Goal: Task Accomplishment & Management: Manage account settings

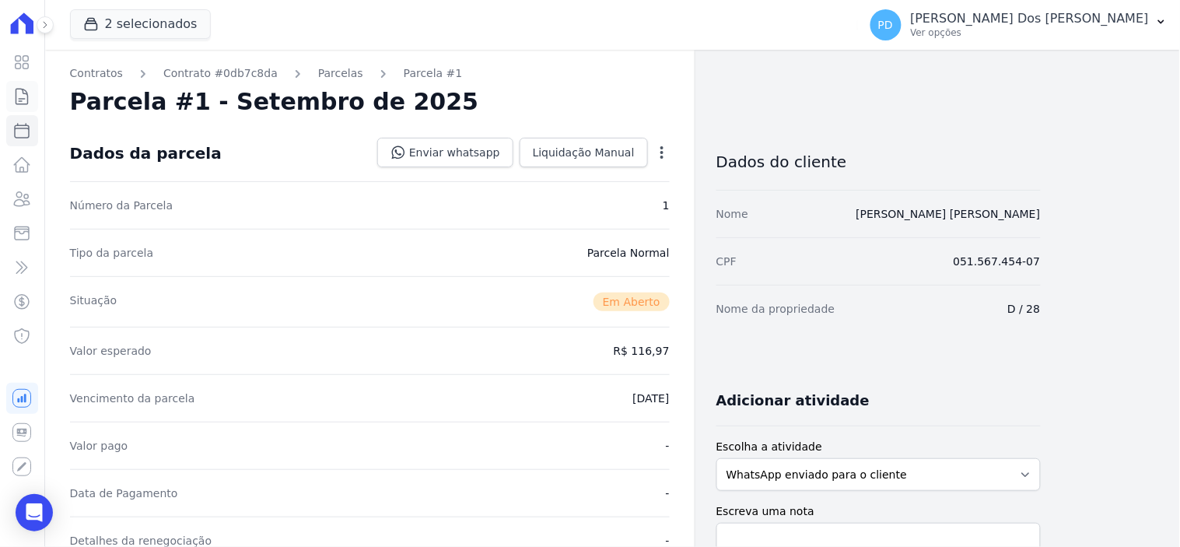
scroll to position [432, 0]
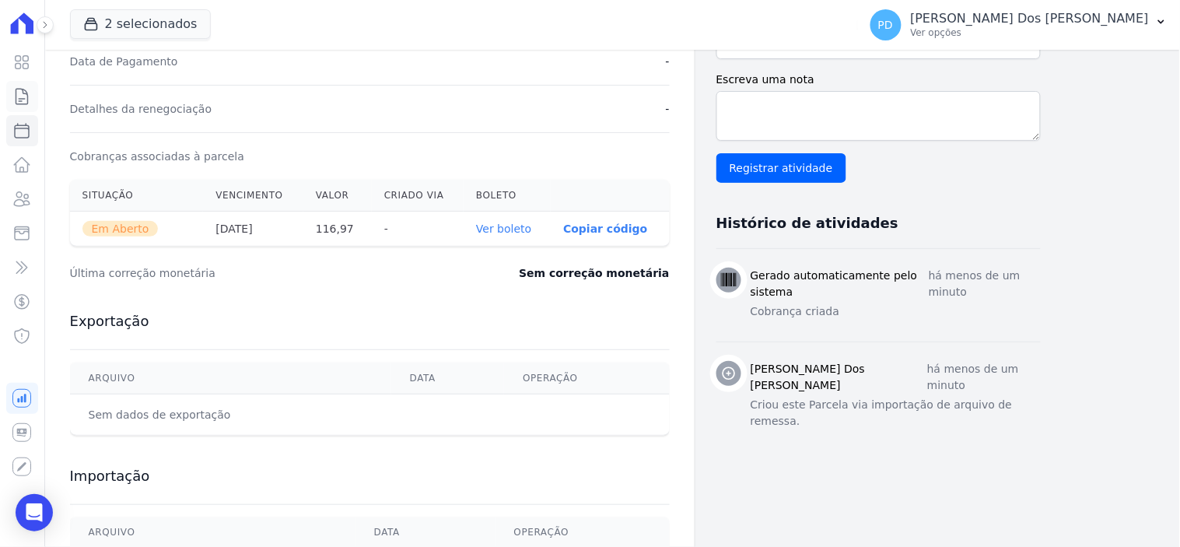
click at [21, 93] on icon at bounding box center [21, 96] width 19 height 19
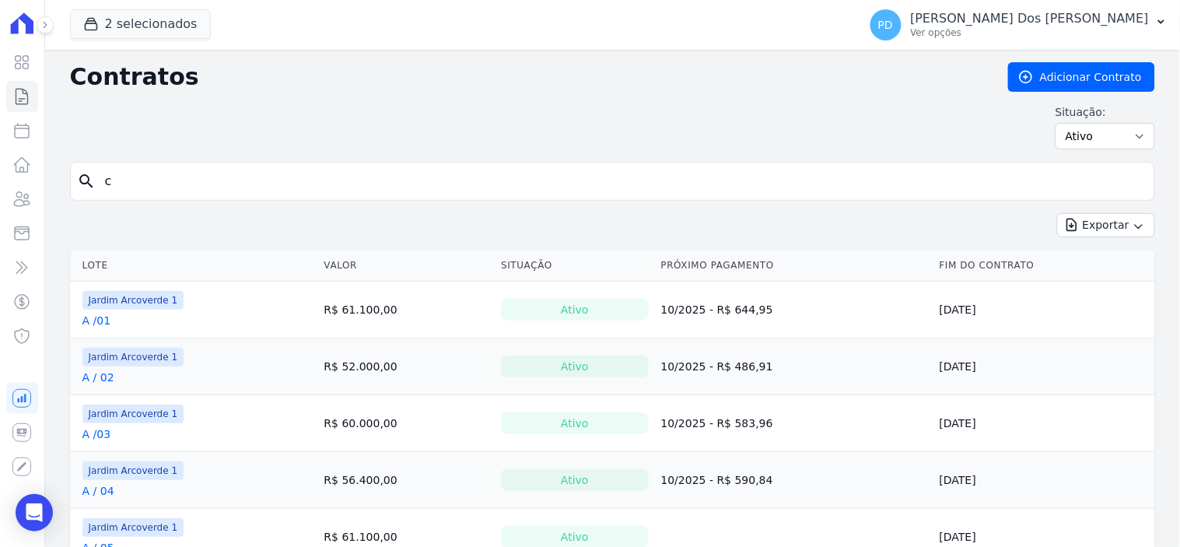
drag, startPoint x: 250, startPoint y: 177, endPoint x: 310, endPoint y: 177, distance: 59.1
click at [310, 177] on input "c" at bounding box center [622, 181] width 1052 height 31
type input "c / 25"
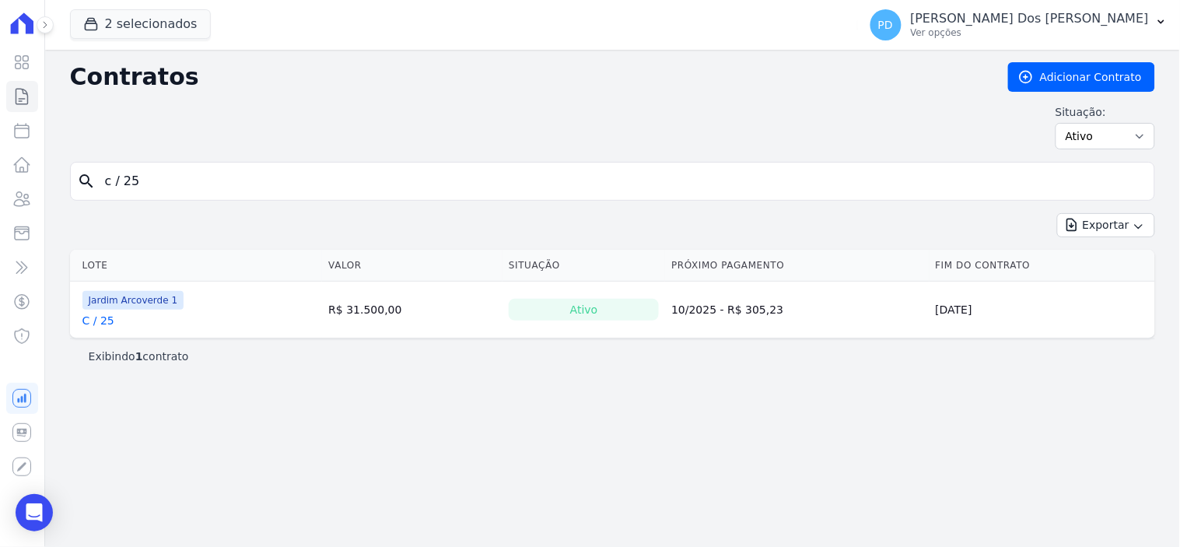
click at [99, 321] on link "C / 25" at bounding box center [98, 321] width 32 height 16
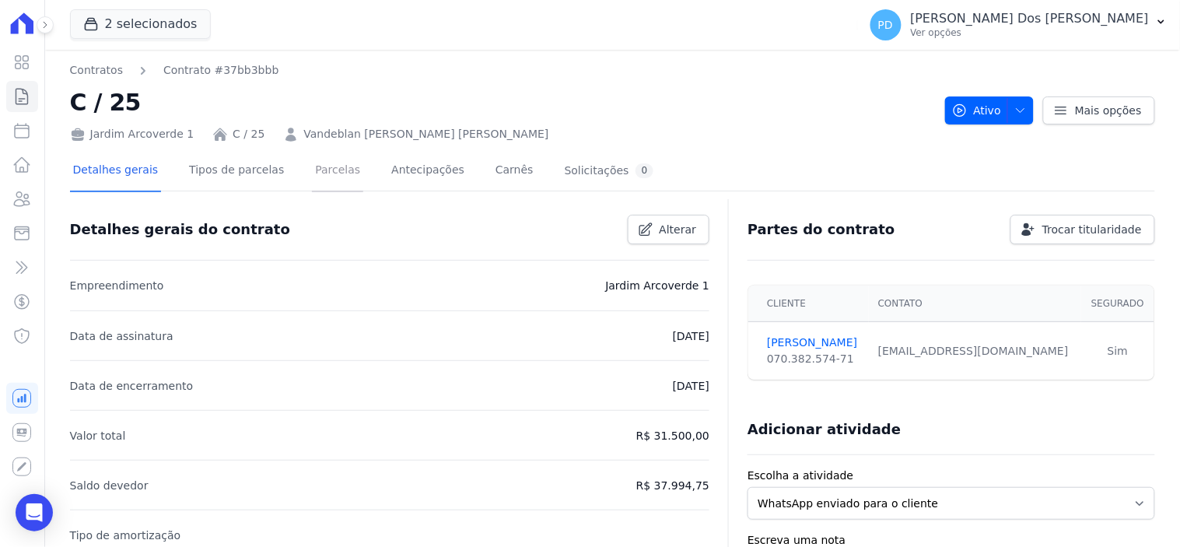
click at [330, 173] on link "Parcelas" at bounding box center [337, 171] width 51 height 41
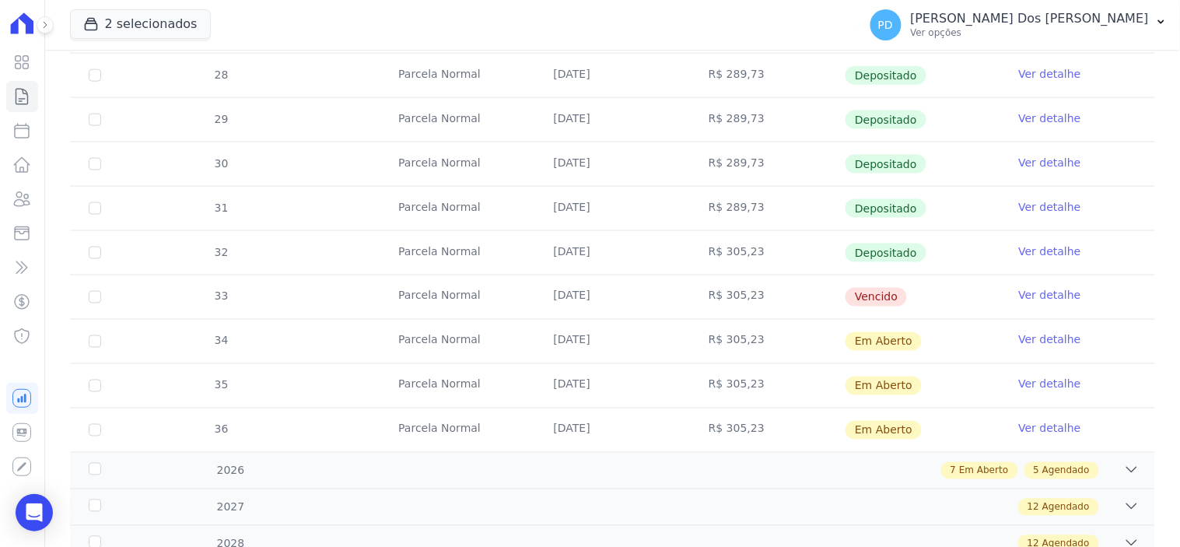
scroll to position [604, 0]
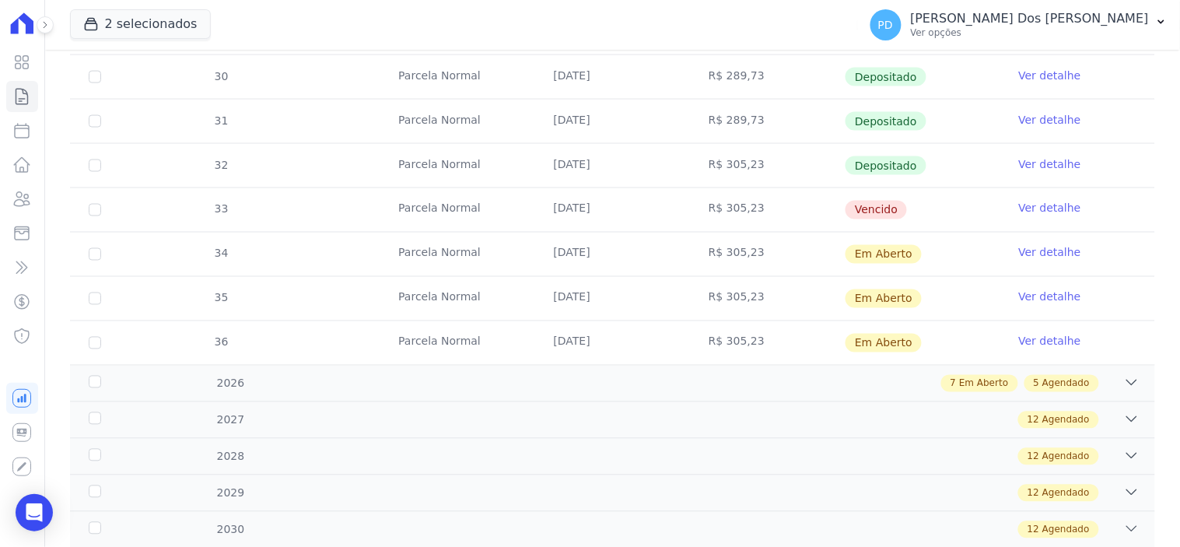
click at [1032, 201] on link "Ver detalhe" at bounding box center [1050, 209] width 62 height 16
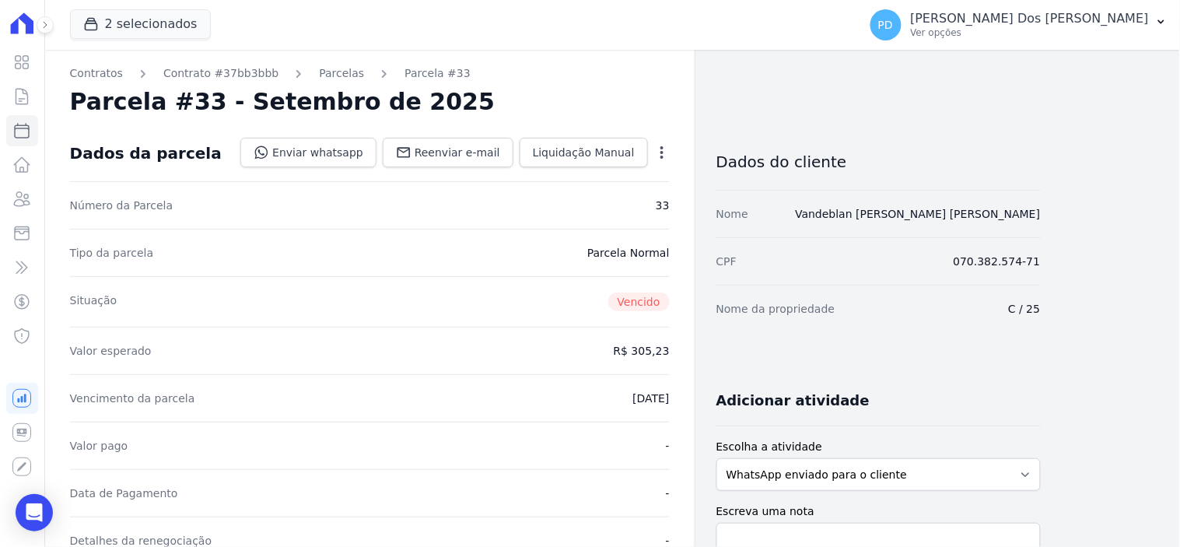
click at [662, 152] on icon "button" at bounding box center [661, 152] width 3 height 12
click at [572, 176] on link "Alterar" at bounding box center [595, 173] width 137 height 28
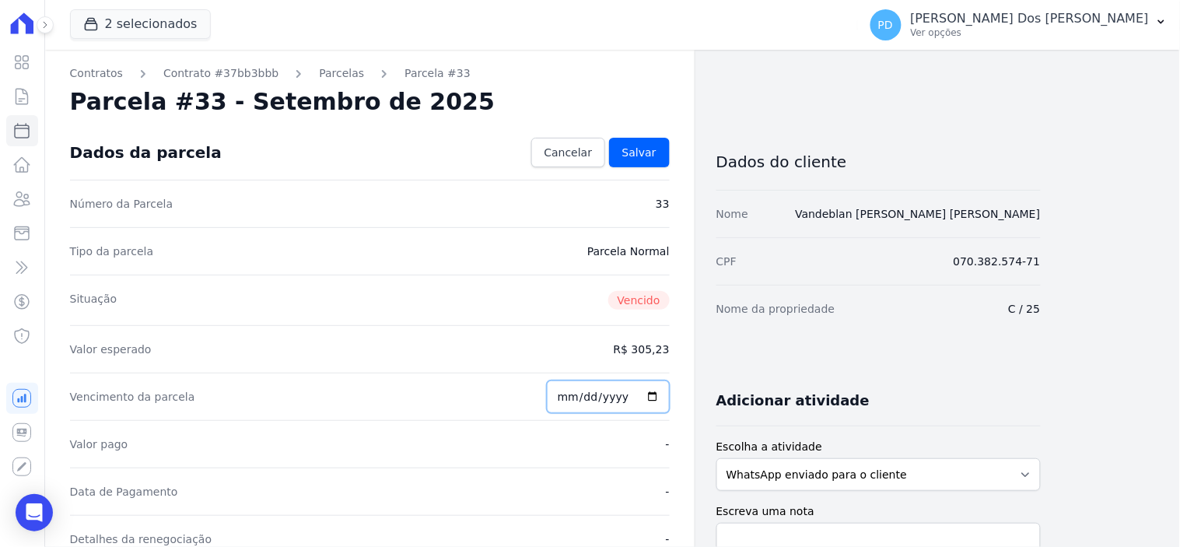
click at [576, 397] on input "2025-09-25" at bounding box center [608, 396] width 123 height 33
type input "[DATE]"
click at [648, 146] on span "Salvar" at bounding box center [639, 153] width 34 height 16
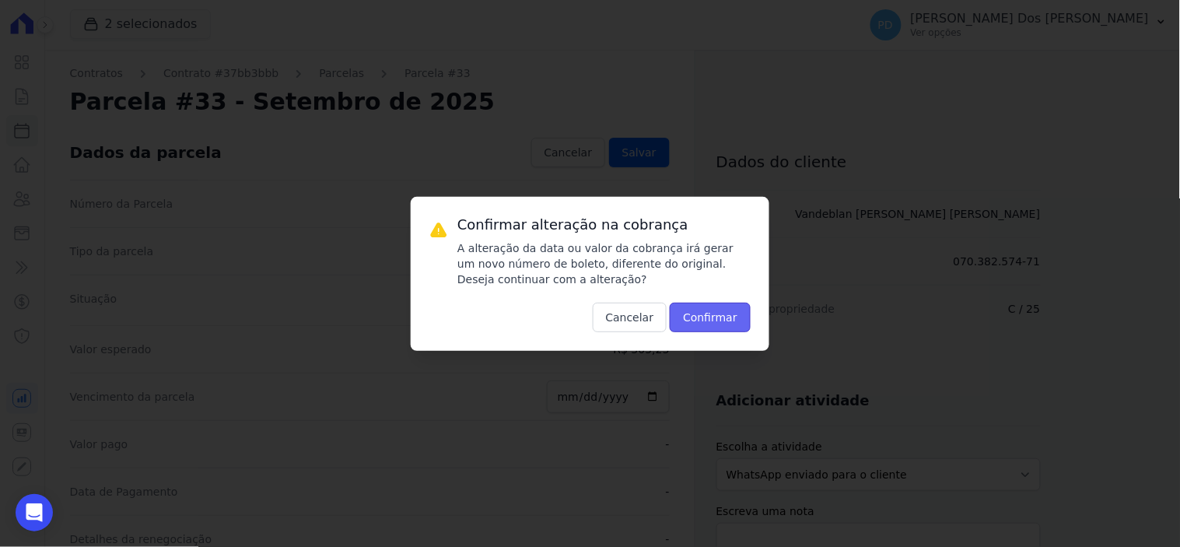
click at [723, 312] on button "Confirmar" at bounding box center [710, 318] width 81 height 30
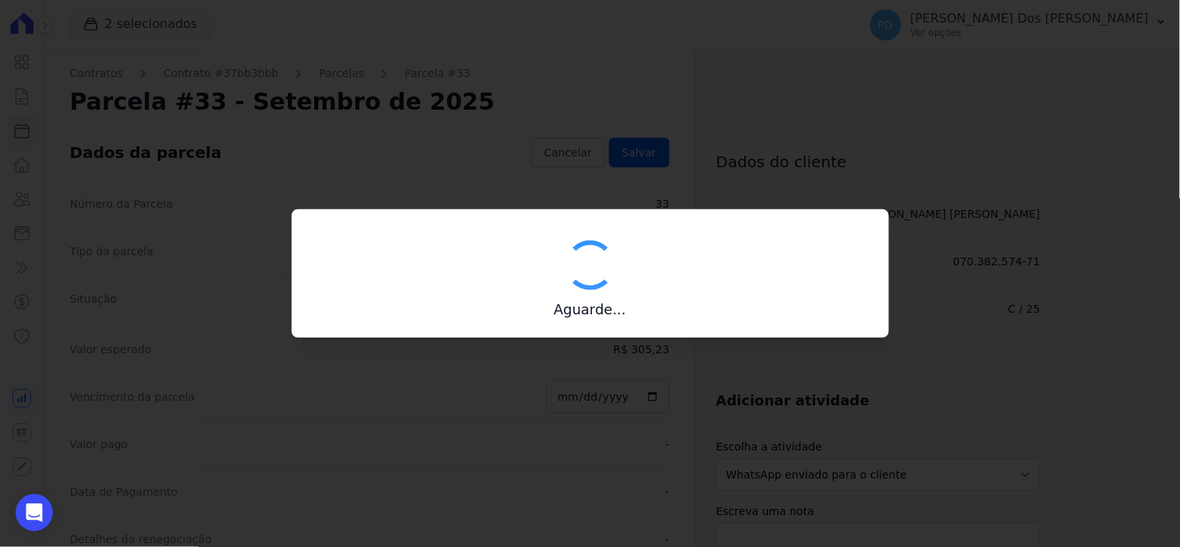
type input "00190000090335103300000667825178412150000030523"
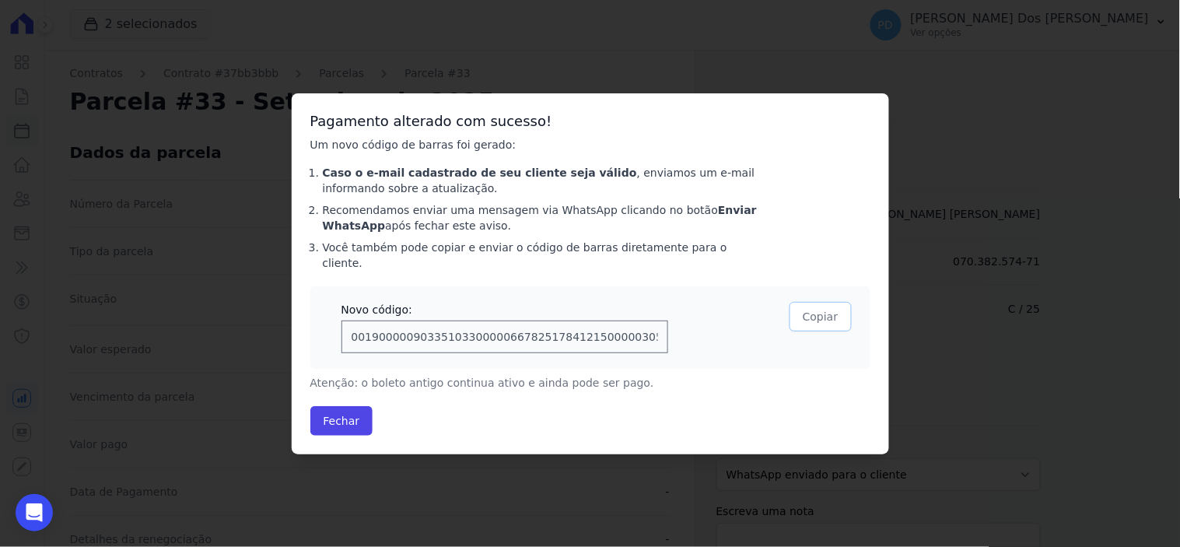
click at [825, 309] on button "Copiar" at bounding box center [820, 317] width 61 height 30
click at [337, 409] on button "Fechar" at bounding box center [341, 421] width 63 height 30
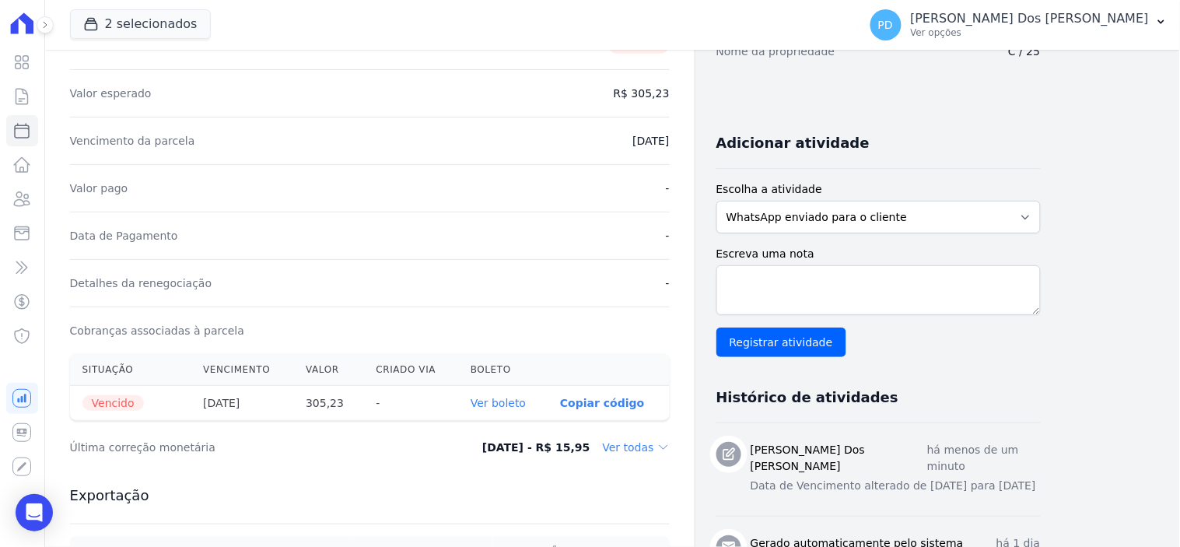
scroll to position [259, 0]
click at [514, 400] on link "Ver boleto" at bounding box center [498, 401] width 55 height 12
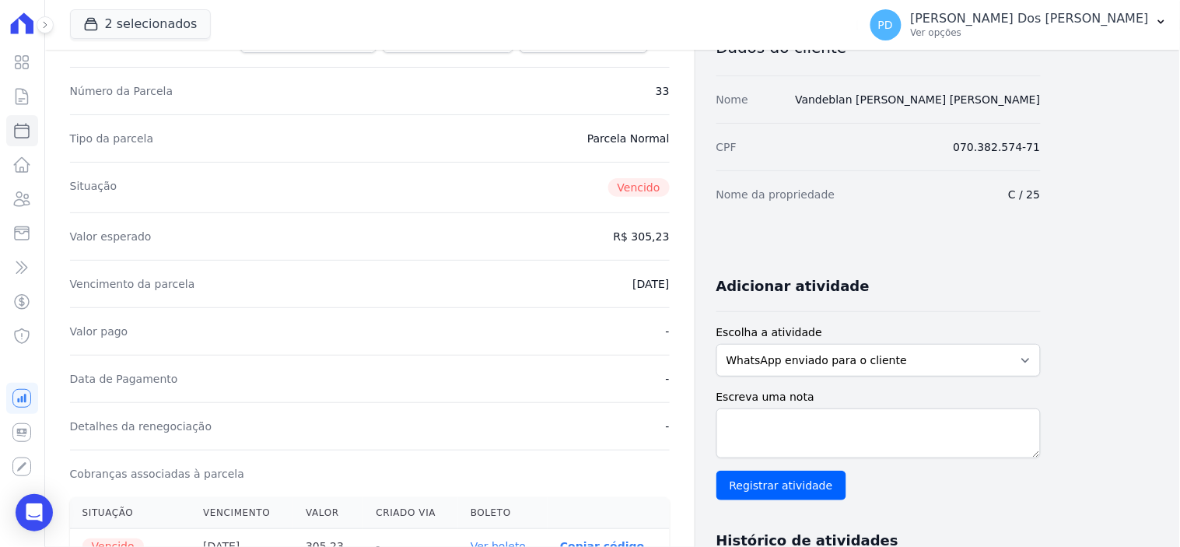
scroll to position [0, 0]
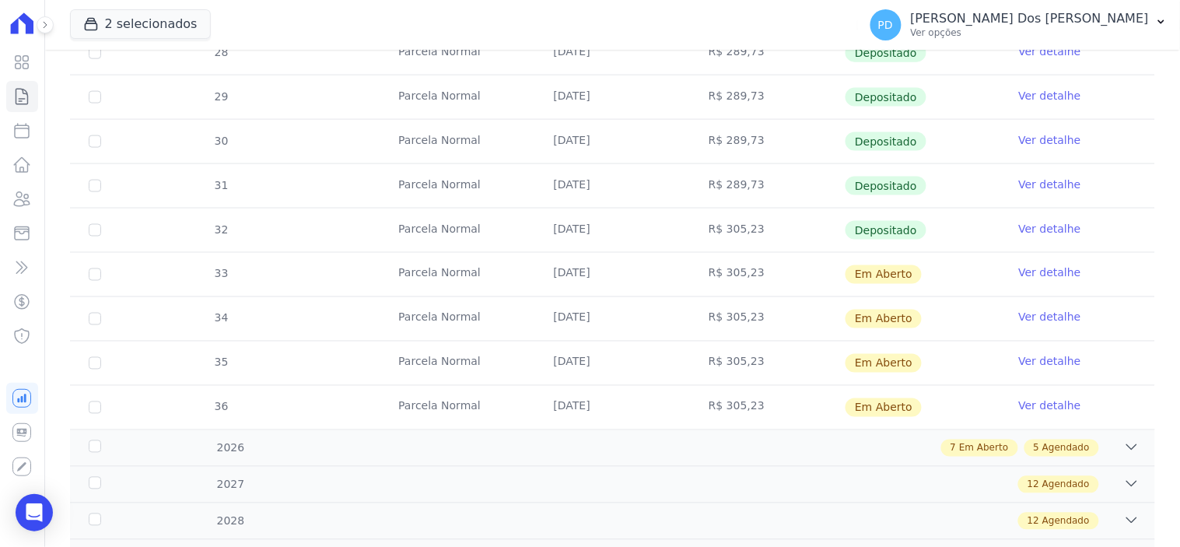
scroll to position [604, 0]
